Goal: Find contact information: Find contact information

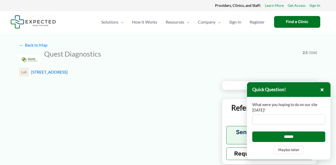
click at [117, 124] on div at bounding box center [116, 133] width 195 height 105
click at [323, 87] on button "×" at bounding box center [322, 90] width 6 height 6
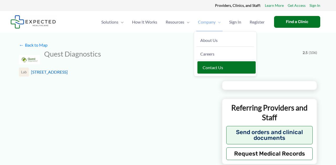
click at [205, 68] on span "Contact Us" at bounding box center [213, 67] width 20 height 5
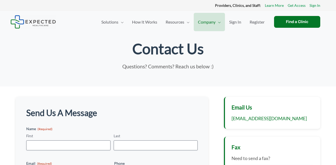
click at [237, 68] on p "Questions? Comments? Reach us below :)" at bounding box center [168, 67] width 158 height 8
